Goal: Book appointment/travel/reservation

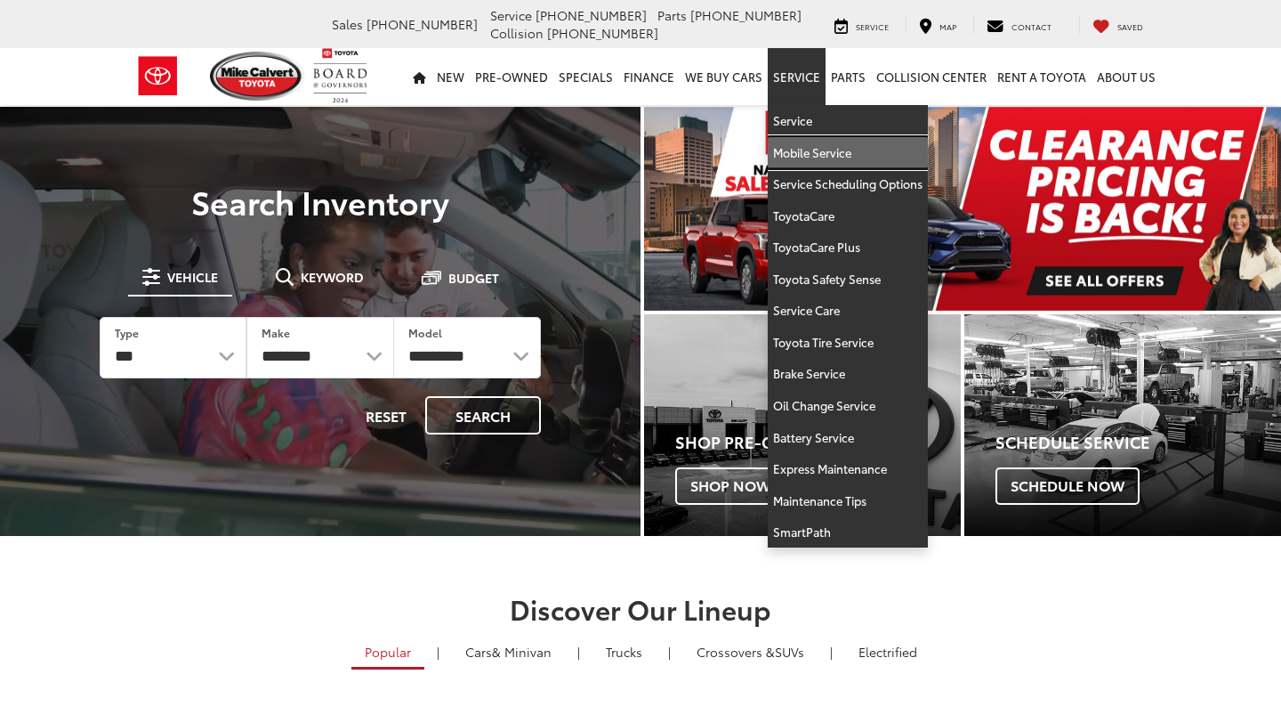
click at [811, 158] on link "Mobile Service" at bounding box center [848, 153] width 160 height 32
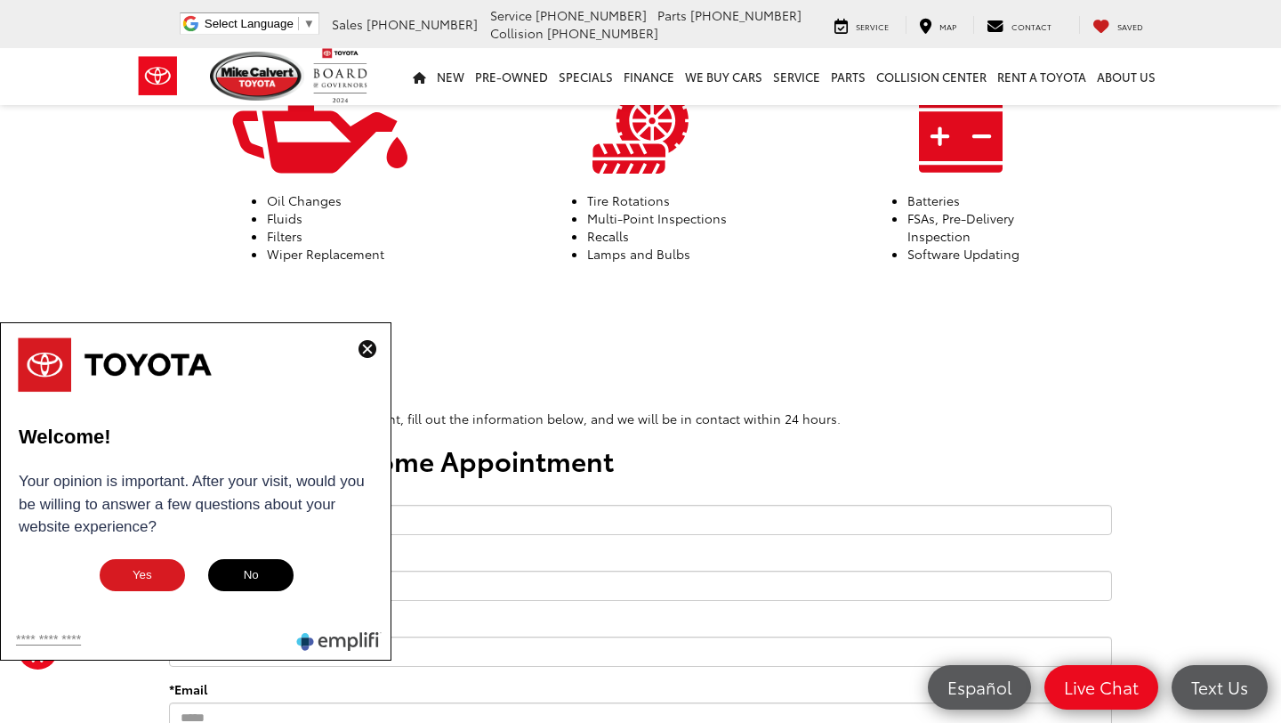
scroll to position [749, 0]
click at [365, 344] on img at bounding box center [368, 349] width 18 height 18
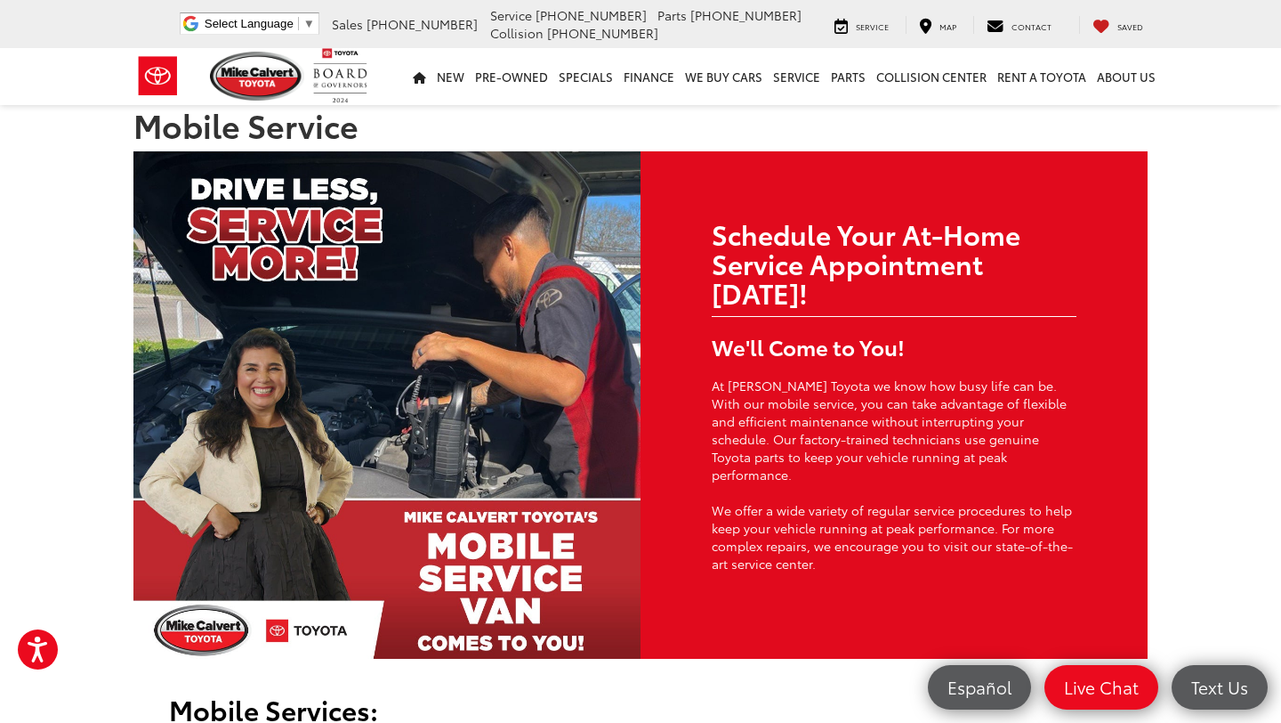
scroll to position [0, 0]
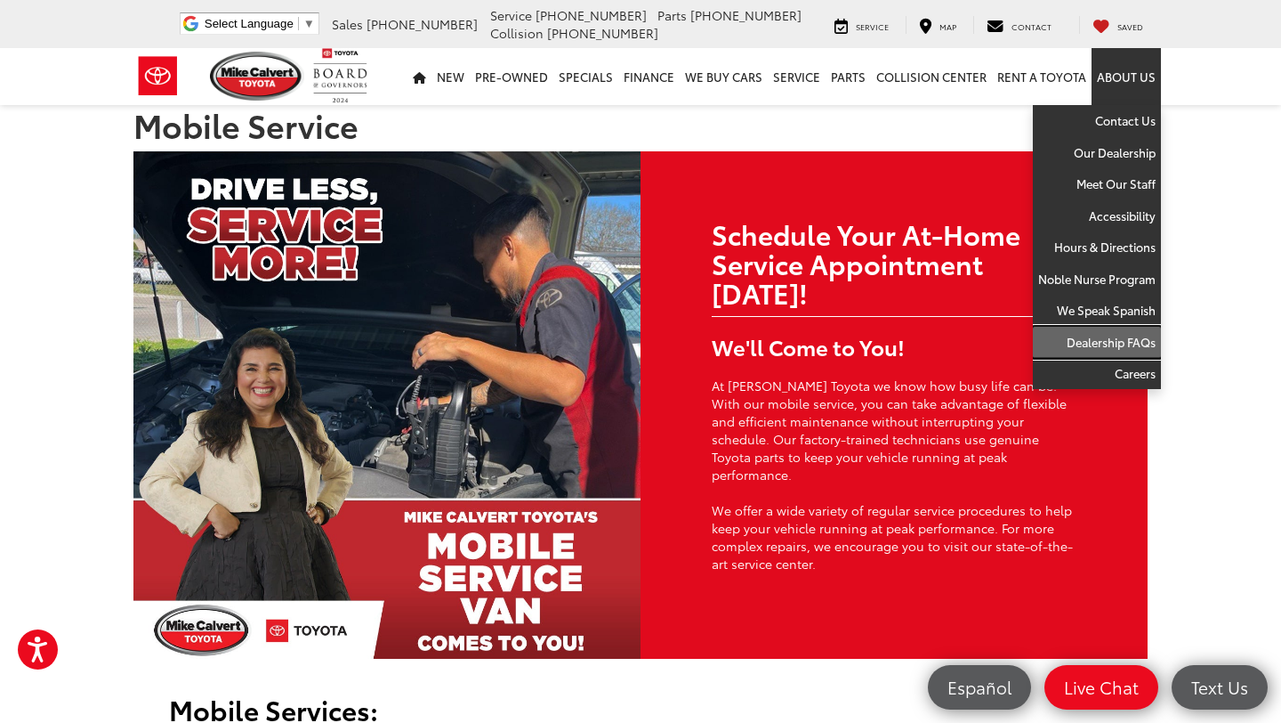
click at [1126, 345] on link "Dealership FAQs" at bounding box center [1097, 343] width 128 height 32
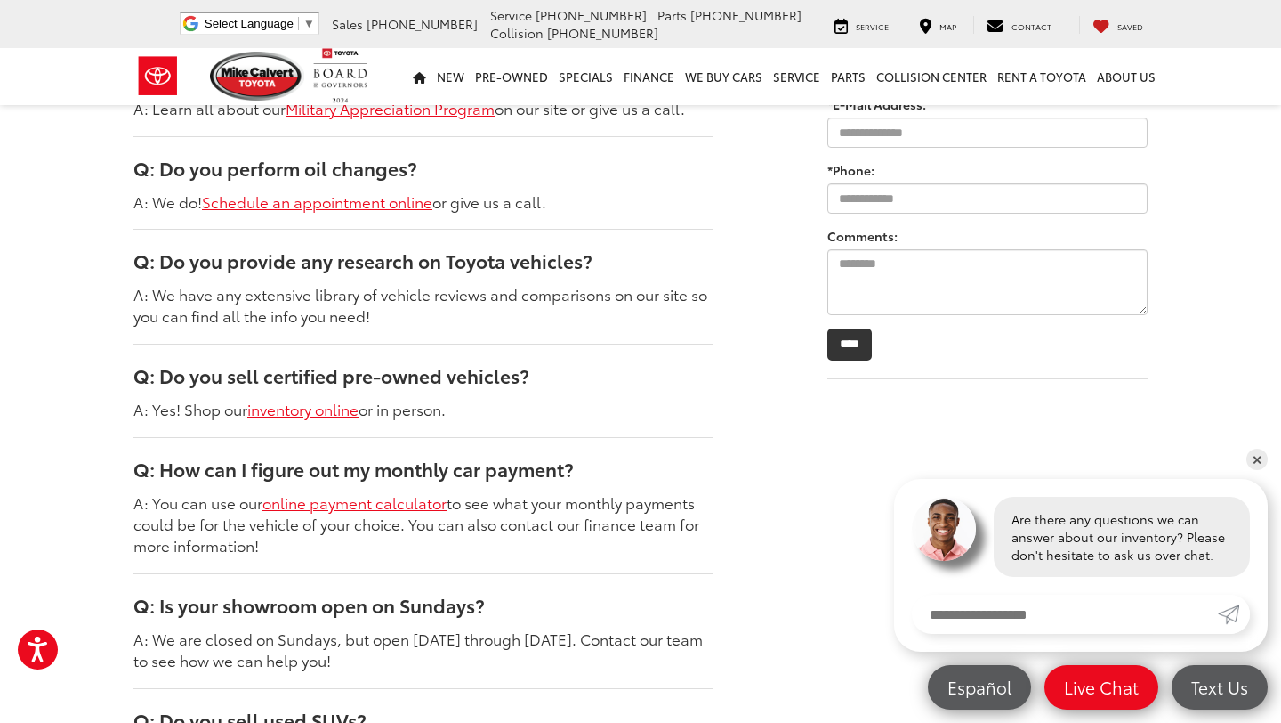
scroll to position [1203, 0]
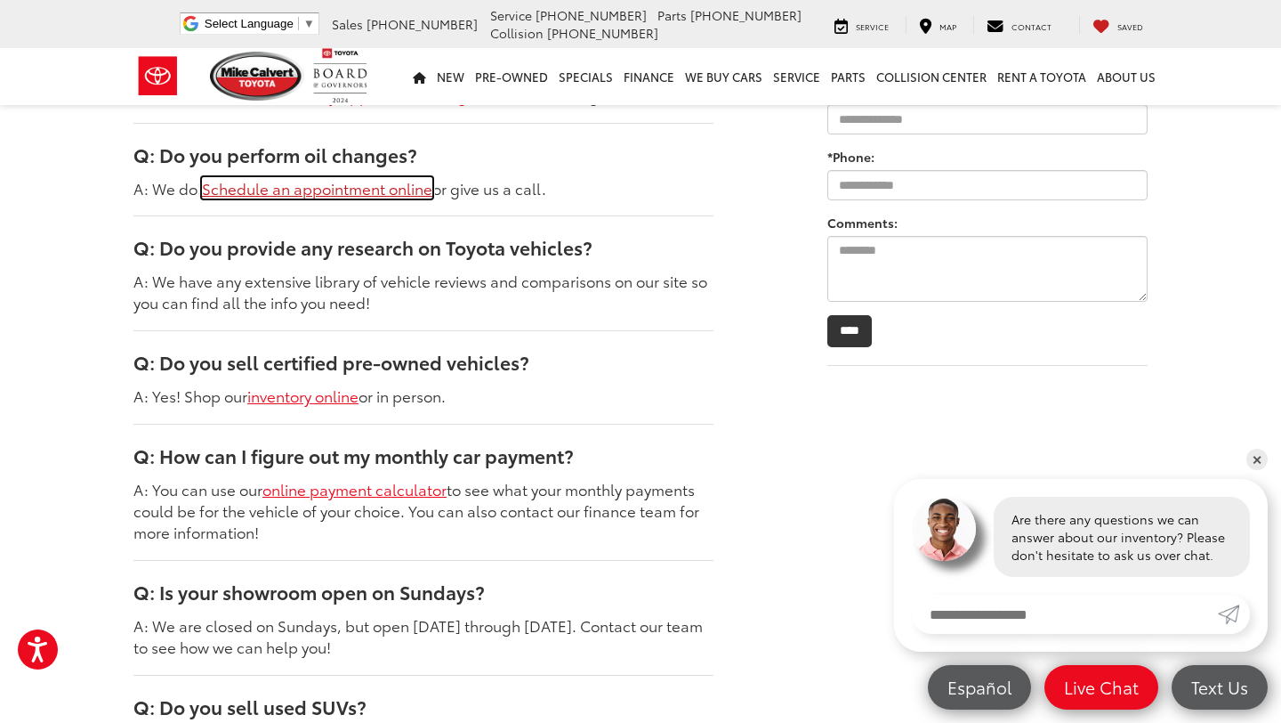
click at [394, 190] on link "Schedule an appointment online" at bounding box center [317, 187] width 230 height 21
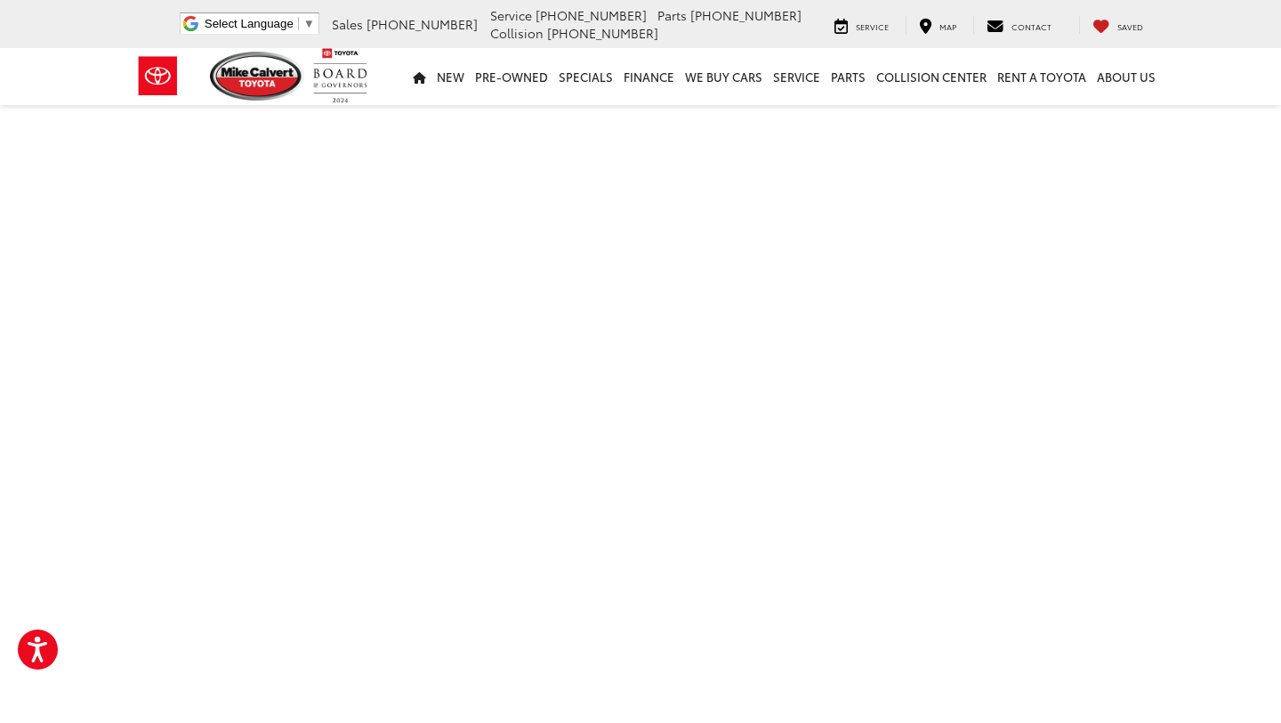
scroll to position [396, 0]
